Goal: Task Accomplishment & Management: Complete application form

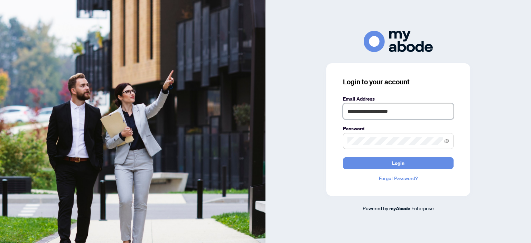
type input "**********"
click at [343, 157] on button "Login" at bounding box center [398, 163] width 111 height 12
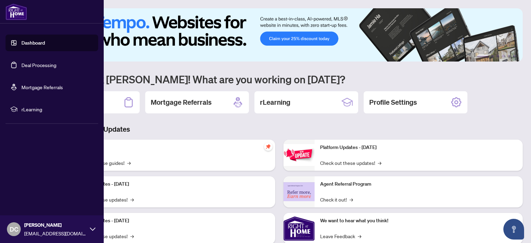
click at [21, 67] on link "Deal Processing" at bounding box center [38, 65] width 35 height 6
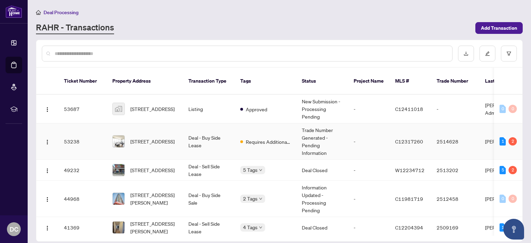
click at [242, 141] on td "Requires Additional Docs" at bounding box center [266, 141] width 62 height 36
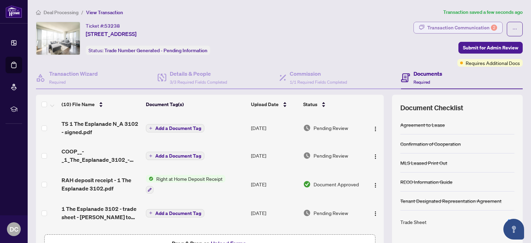
click at [478, 28] on div "Transaction Communication 2" at bounding box center [462, 27] width 70 height 11
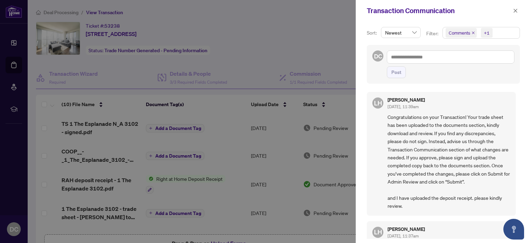
click at [317, 40] on div at bounding box center [265, 121] width 531 height 243
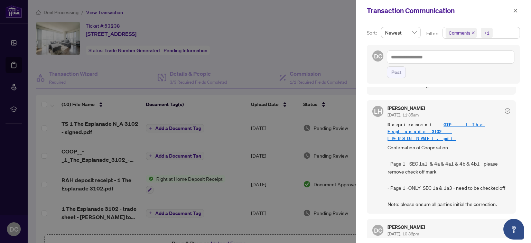
scroll to position [1, 0]
click at [513, 11] on button "button" at bounding box center [515, 11] width 9 height 8
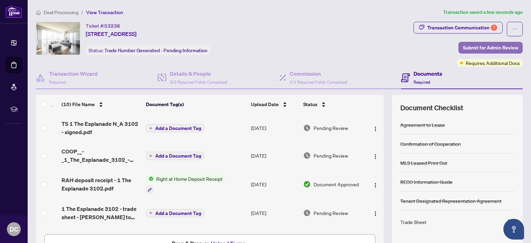
click at [490, 48] on span "Submit for Admin Review" at bounding box center [490, 47] width 55 height 11
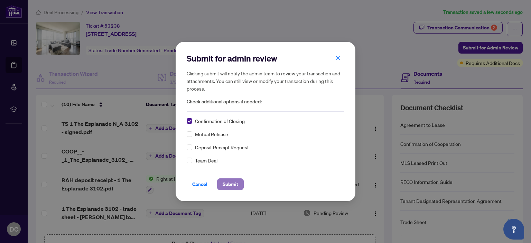
click at [233, 187] on span "Submit" at bounding box center [231, 184] width 16 height 11
